Goal: Transaction & Acquisition: Subscribe to service/newsletter

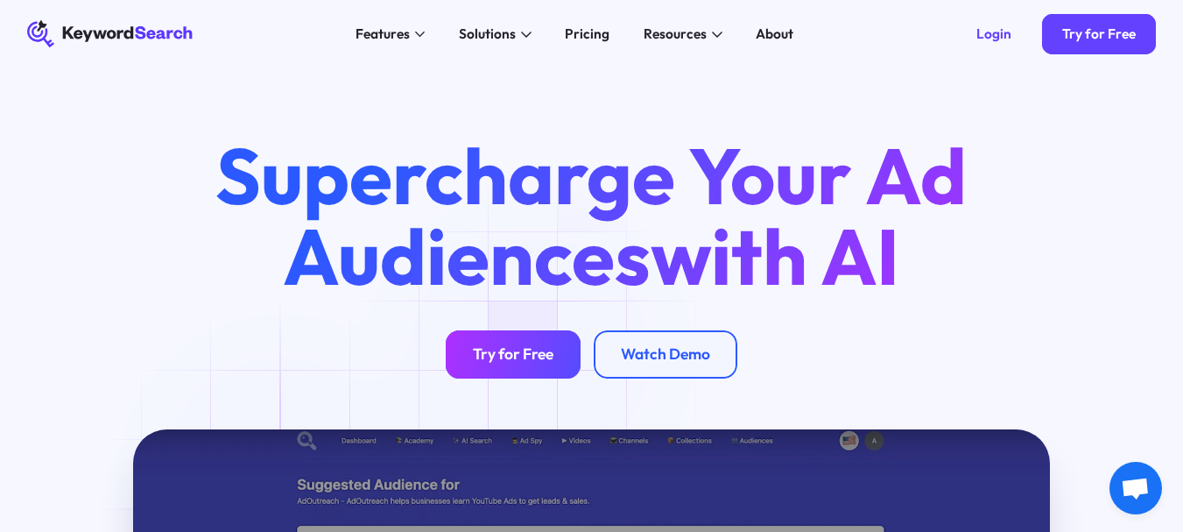
click at [535, 356] on div "Try for Free" at bounding box center [513, 354] width 81 height 19
